Goal: Communication & Community: Ask a question

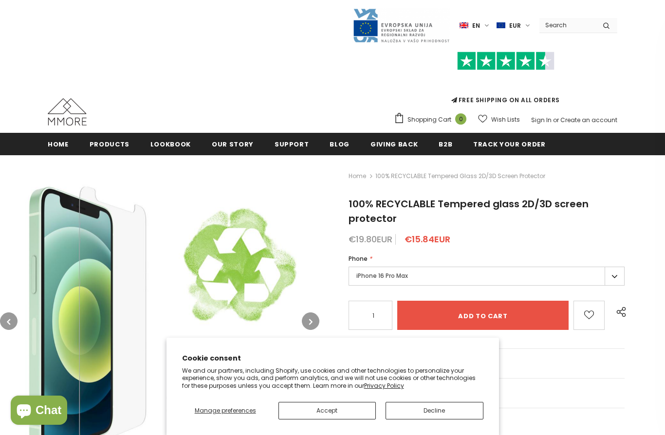
click at [454, 409] on button "Decline" at bounding box center [434, 411] width 97 height 18
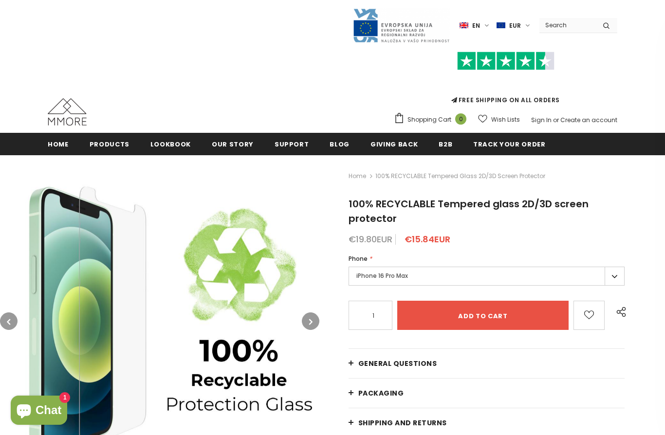
click at [486, 23] on label "en" at bounding box center [476, 25] width 32 height 15
click at [470, 61] on span "de" at bounding box center [466, 59] width 7 height 7
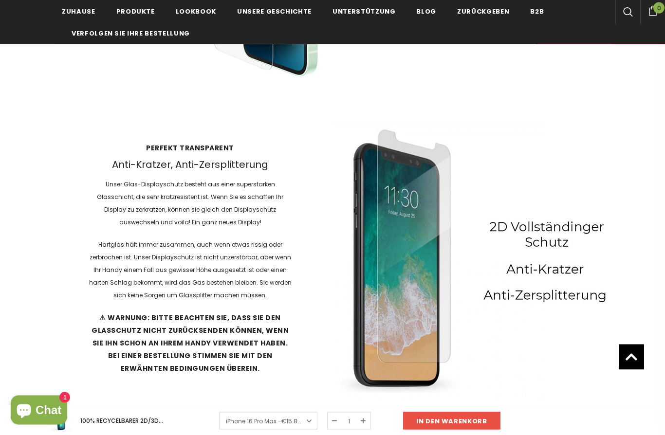
scroll to position [1297, 0]
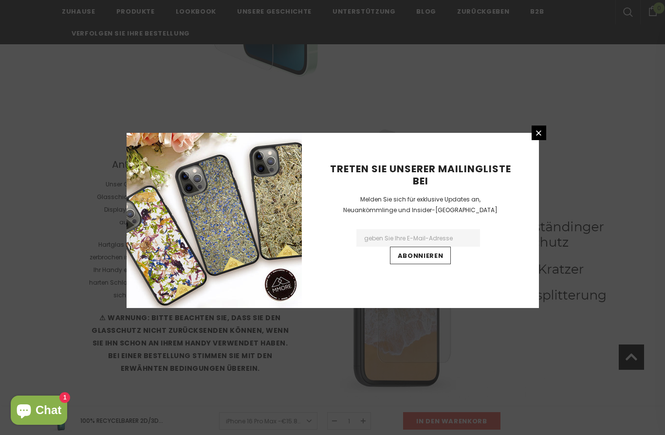
click at [541, 137] on icon at bounding box center [539, 133] width 8 height 8
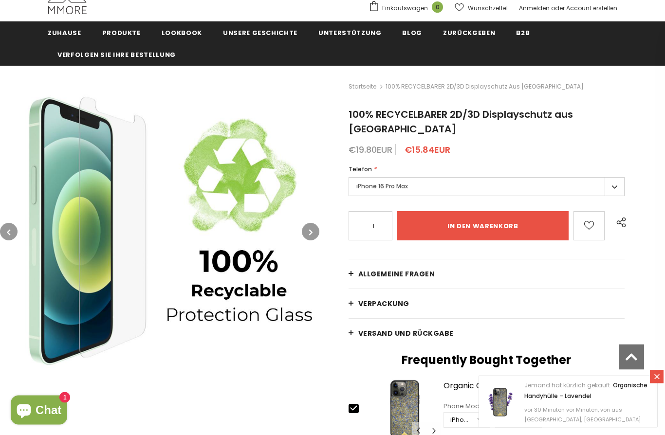
scroll to position [0, 0]
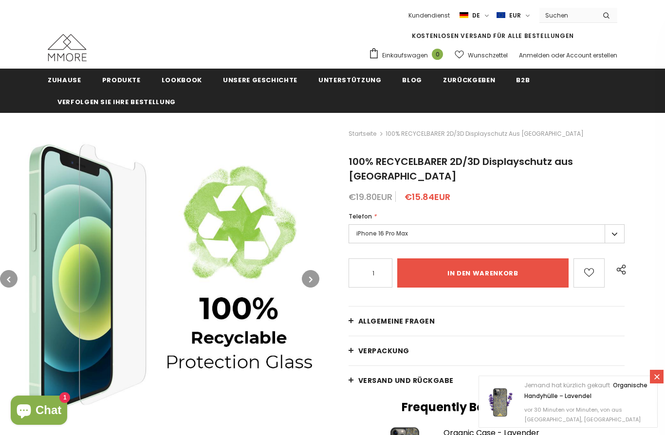
click at [536, 225] on label "iPhone 16 Pro Max" at bounding box center [487, 234] width 276 height 19
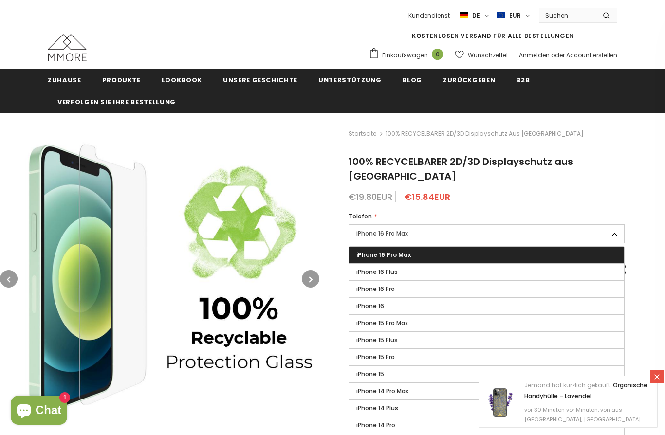
click at [450, 298] on label "iPhone 16" at bounding box center [486, 306] width 275 height 17
click at [0, 0] on input "iPhone 16" at bounding box center [0, 0] width 0 height 0
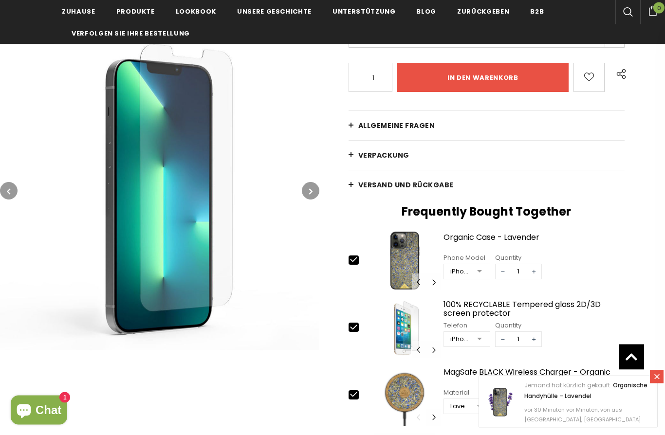
scroll to position [196, 0]
click at [398, 121] on span "Allgemeine Fragen" at bounding box center [396, 126] width 77 height 10
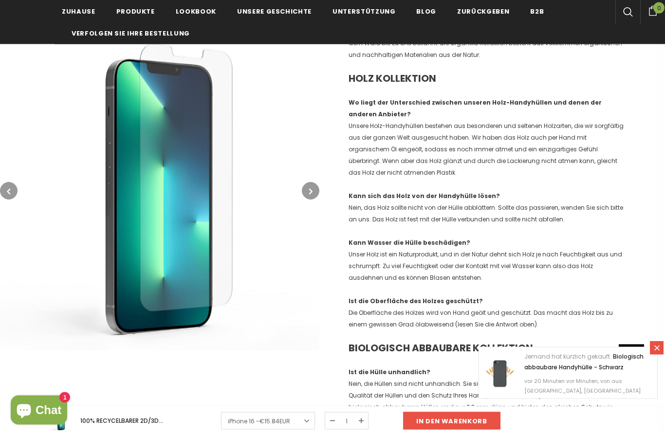
scroll to position [662, 0]
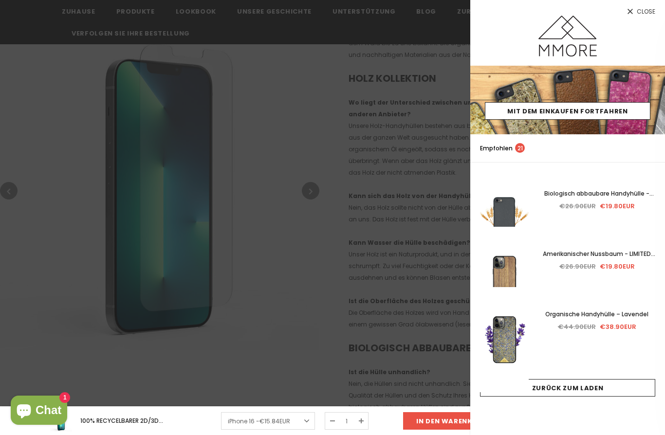
click at [642, 9] on span "Close" at bounding box center [646, 12] width 19 height 6
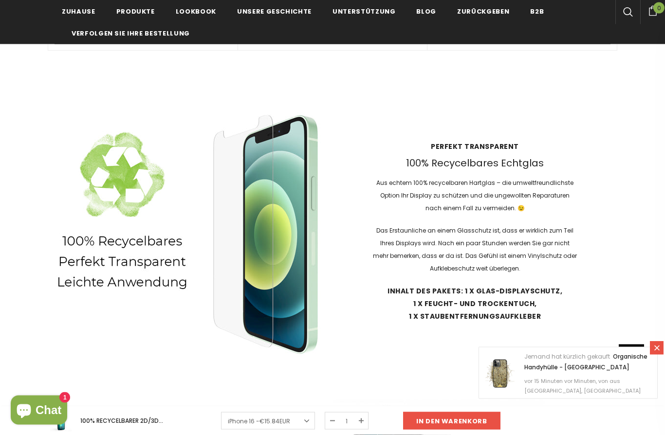
scroll to position [2278, 0]
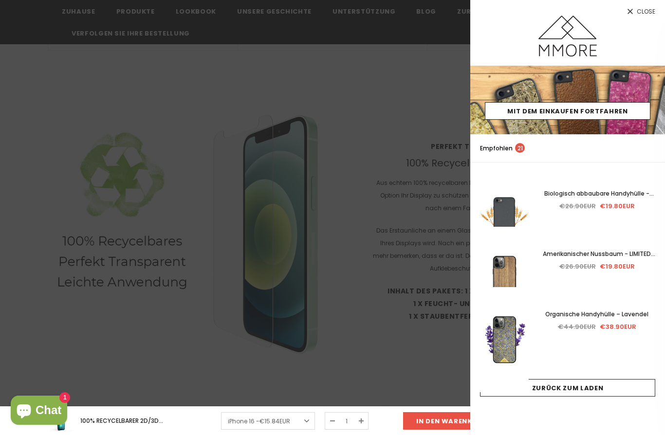
click at [598, 207] on div "€26.90EUR €19.80EUR" at bounding box center [597, 206] width 117 height 11
click at [619, 196] on span "Biologisch abbaubare Handyhülle - Schwarz" at bounding box center [600, 198] width 110 height 19
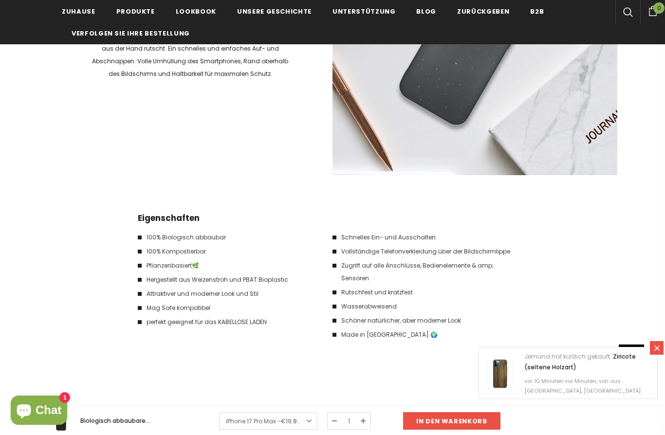
scroll to position [1380, 0]
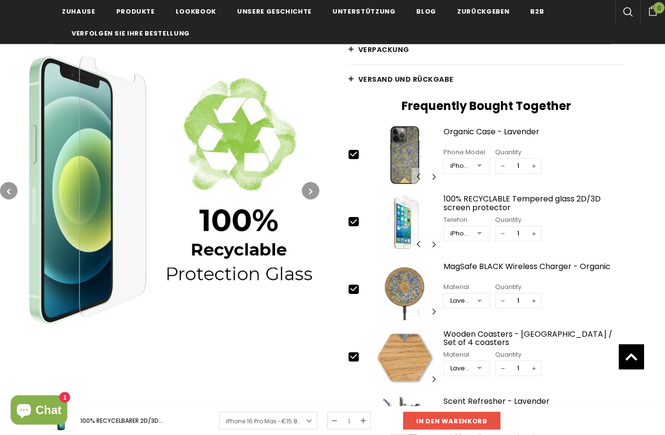
scroll to position [301, 0]
click at [572, 195] on div "100% RECYCLABLE Tempered glass 2D/3D screen protector" at bounding box center [534, 203] width 181 height 17
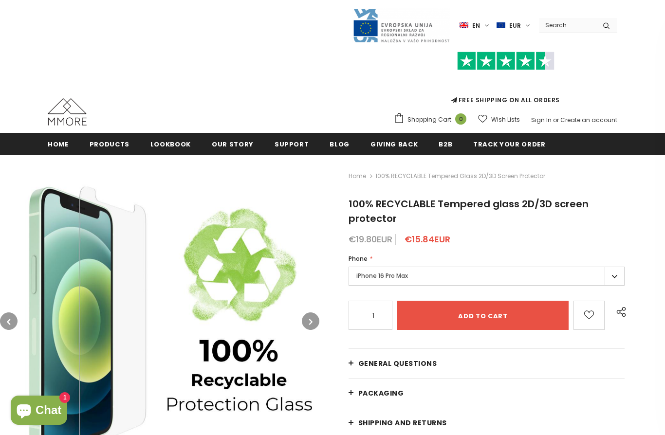
click at [469, 23] on img at bounding box center [464, 25] width 9 height 8
click at [459, 57] on img at bounding box center [453, 59] width 11 height 8
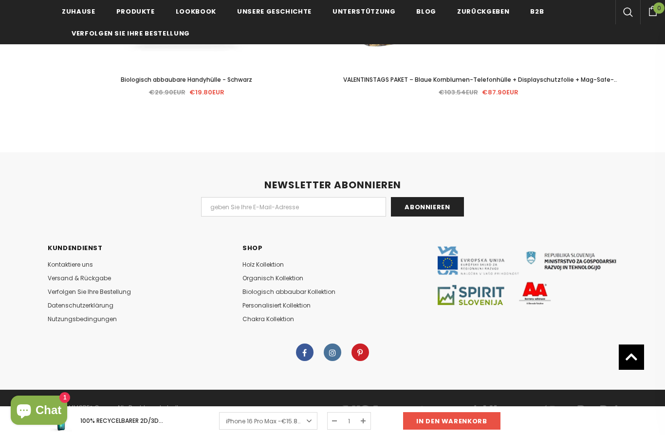
scroll to position [2651, 0]
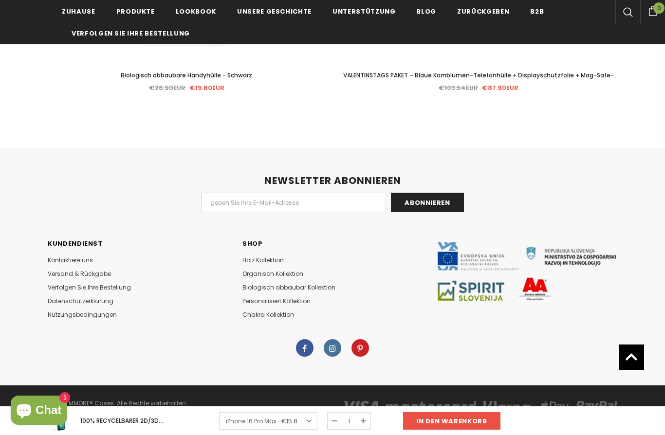
click at [204, 339] on div at bounding box center [333, 348] width 580 height 18
click at [259, 256] on span "Holz Kollektion" at bounding box center [263, 260] width 41 height 8
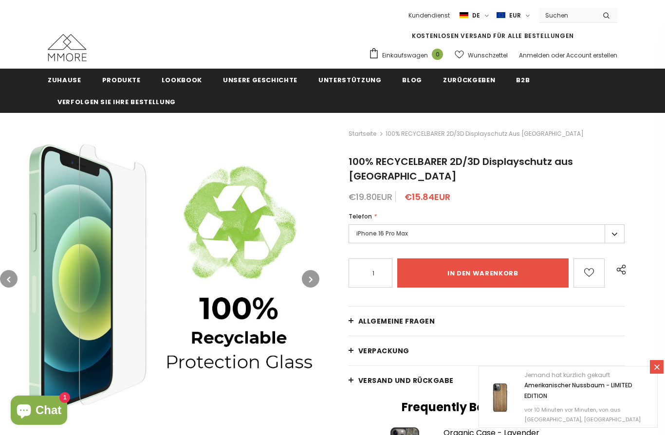
click at [42, 411] on span "Chat" at bounding box center [49, 410] width 26 height 15
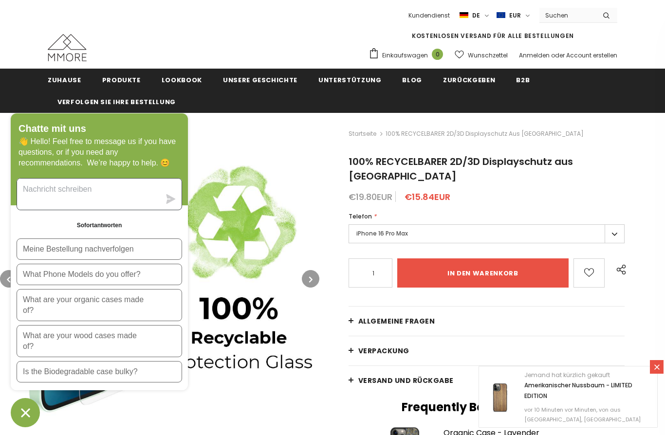
click at [125, 179] on textarea "Sende uns eine Nachricht" at bounding box center [88, 194] width 143 height 31
click at [36, 179] on textarea "Gold morning" at bounding box center [88, 194] width 143 height 31
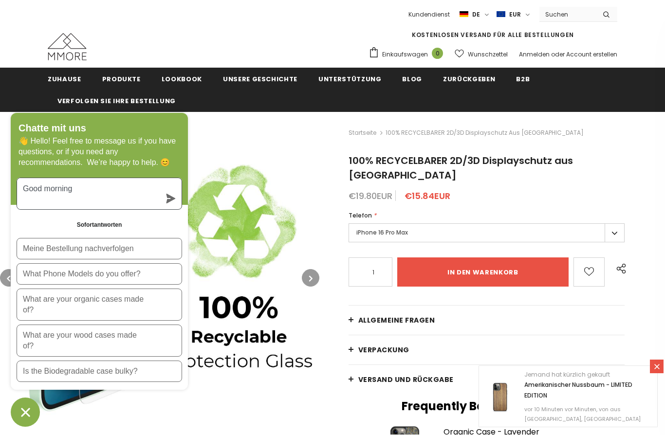
type textarea "Good morning"
click at [169, 182] on div "Good morning" at bounding box center [100, 194] width 166 height 32
click at [165, 194] on button "submit" at bounding box center [170, 199] width 21 height 10
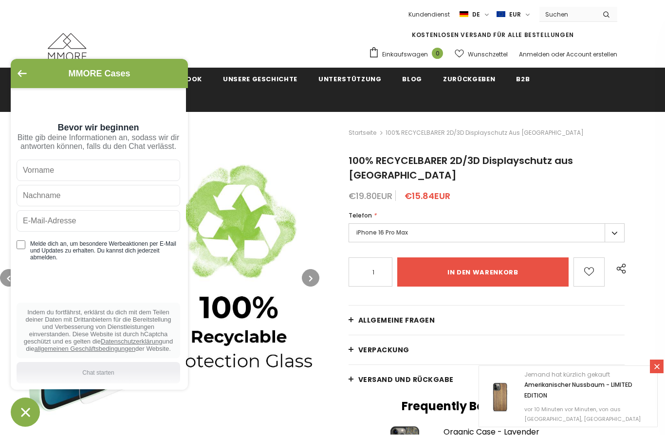
scroll to position [1, 0]
type input "Conny"
click at [124, 207] on input "text" at bounding box center [99, 196] width 164 height 21
type input "H."
click at [128, 232] on input "text" at bounding box center [99, 221] width 164 height 21
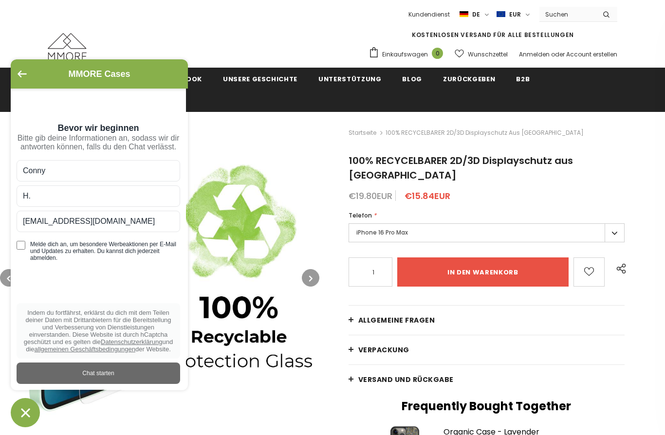
type input "[EMAIL_ADDRESS][DOMAIN_NAME]"
click at [149, 370] on div "Chat starten" at bounding box center [98, 373] width 152 height 11
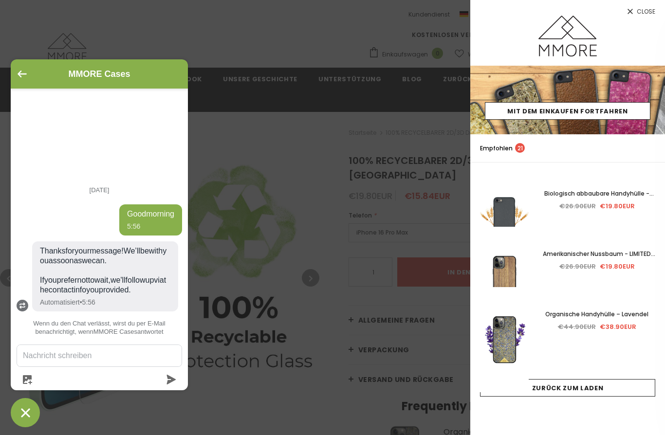
click at [295, 349] on div at bounding box center [332, 217] width 665 height 435
